Goal: Task Accomplishment & Management: Complete application form

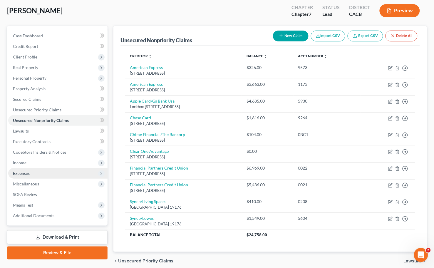
scroll to position [33, 0]
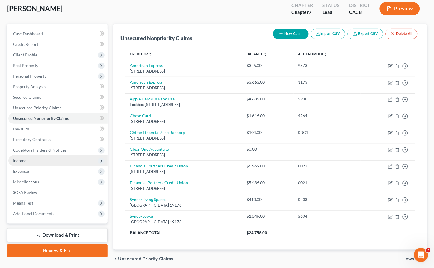
click at [40, 162] on span "Income" at bounding box center [57, 160] width 99 height 11
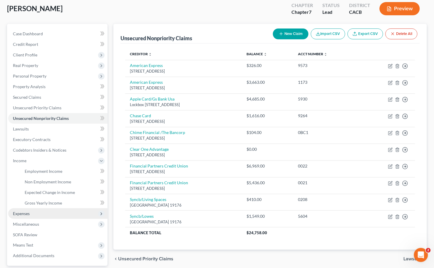
click at [30, 209] on span "Expenses" at bounding box center [57, 213] width 99 height 11
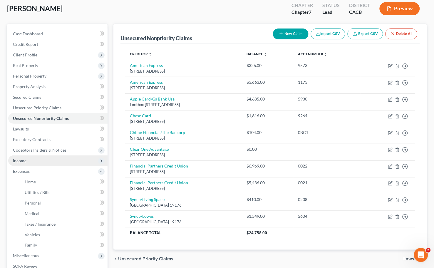
click at [28, 162] on span "Income" at bounding box center [57, 160] width 99 height 11
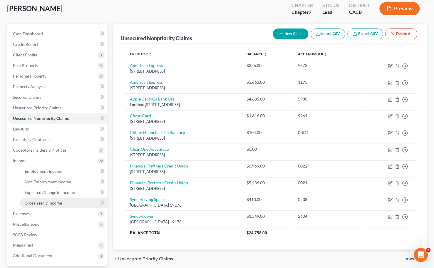
click at [51, 203] on span "Gross Yearly Income" at bounding box center [43, 202] width 37 height 5
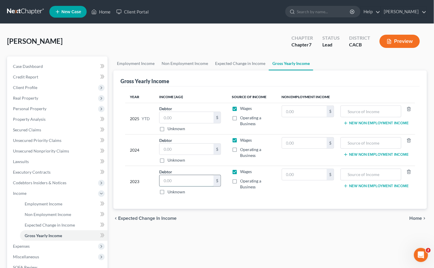
click at [183, 183] on input "text" at bounding box center [186, 180] width 54 height 11
type input "27,082"
click at [207, 145] on input "text" at bounding box center [186, 149] width 54 height 11
type input "27,045"
click at [188, 112] on input "text" at bounding box center [186, 117] width 54 height 11
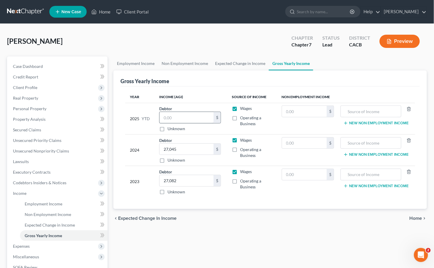
drag, startPoint x: 224, startPoint y: 117, endPoint x: 197, endPoint y: 117, distance: 26.7
click at [222, 117] on td "Debtor $ Unknown Balance Undetermined $ Unknown" at bounding box center [190, 118] width 73 height 31
click at [194, 117] on input "text" at bounding box center [186, 117] width 54 height 11
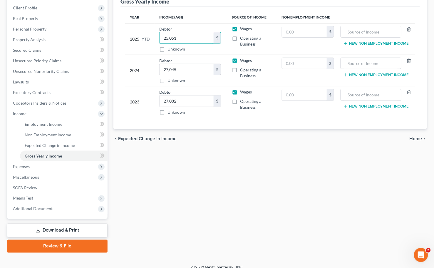
scroll to position [86, 0]
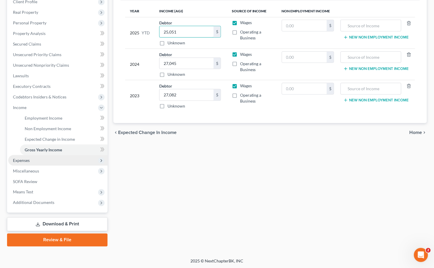
type input "25,051"
click at [21, 162] on span "Expenses" at bounding box center [57, 160] width 99 height 11
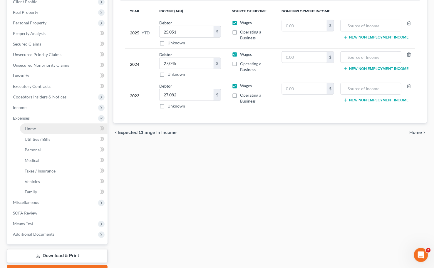
click at [31, 127] on span "Home" at bounding box center [30, 128] width 11 height 5
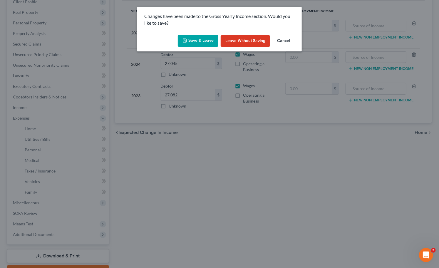
click at [201, 44] on button "Save & Leave" at bounding box center [198, 41] width 41 height 12
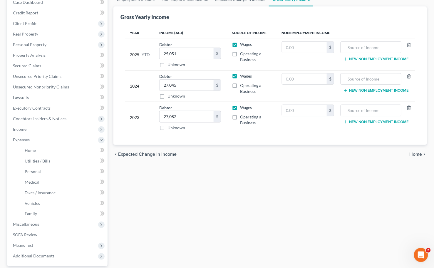
scroll to position [4, 0]
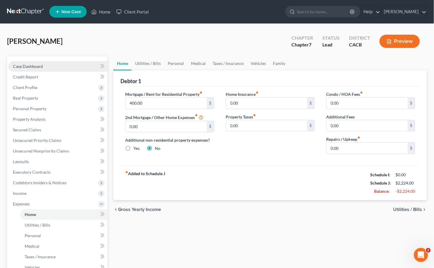
click at [30, 62] on link "Case Dashboard" at bounding box center [57, 66] width 99 height 11
click at [29, 63] on link "Case Dashboard" at bounding box center [57, 66] width 99 height 11
